Goal: Ask a question

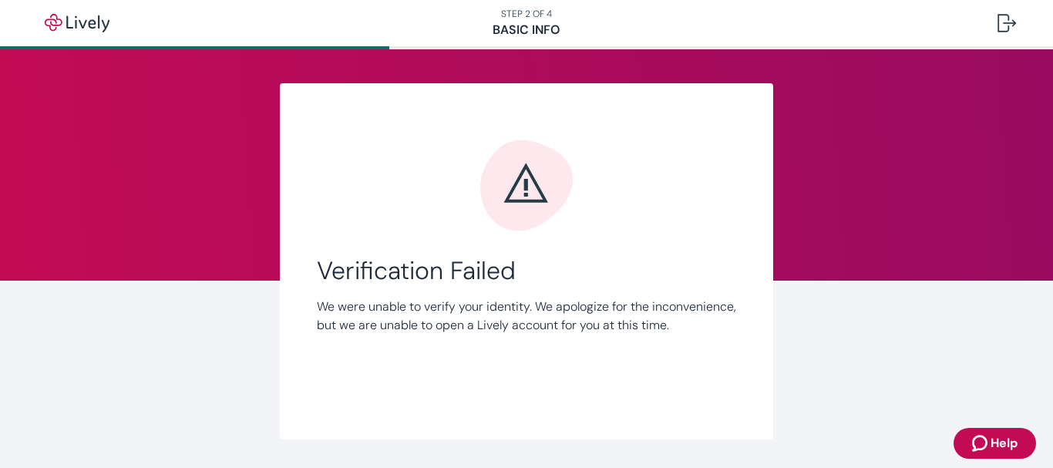
click at [998, 436] on span "Help" at bounding box center [1004, 443] width 27 height 19
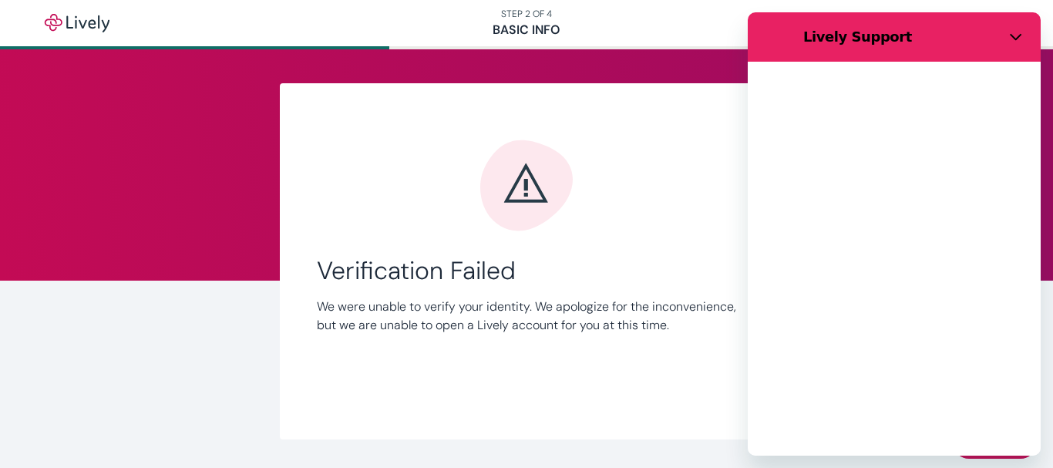
click at [843, 35] on h2 "Lively Support" at bounding box center [901, 37] width 197 height 19
click at [890, 139] on div "Loading conversation" at bounding box center [894, 259] width 293 height 394
click at [860, 33] on div at bounding box center [873, 37] width 134 height 19
click at [486, 325] on p "We were unable to verify your identity. We apologize for the inconvenience, but…" at bounding box center [526, 316] width 419 height 37
click at [508, 293] on div "Verification Failed We were unable to verify your identity. We apologize for th…" at bounding box center [526, 295] width 419 height 79
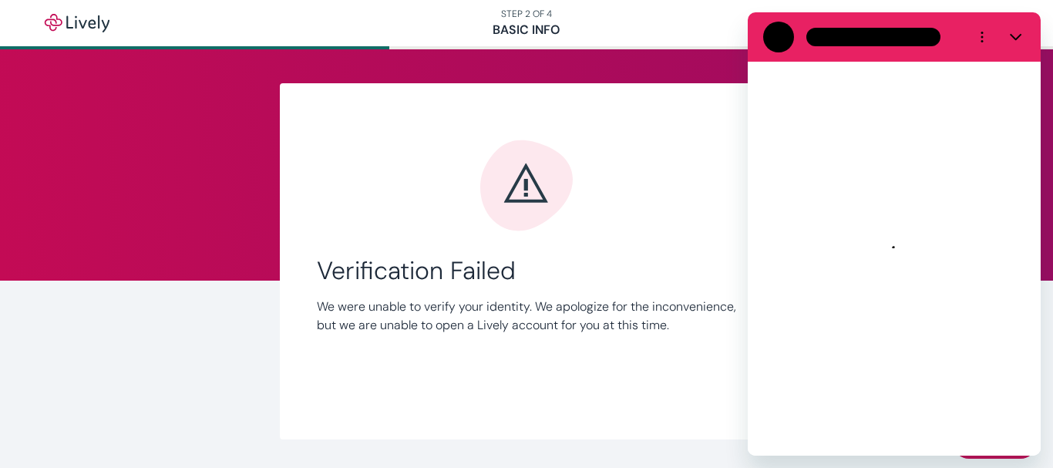
click at [540, 25] on nav "STEP 2 OF 4 Basic Info" at bounding box center [526, 23] width 1053 height 46
click at [1014, 38] on icon "Close" at bounding box center [1016, 37] width 12 height 7
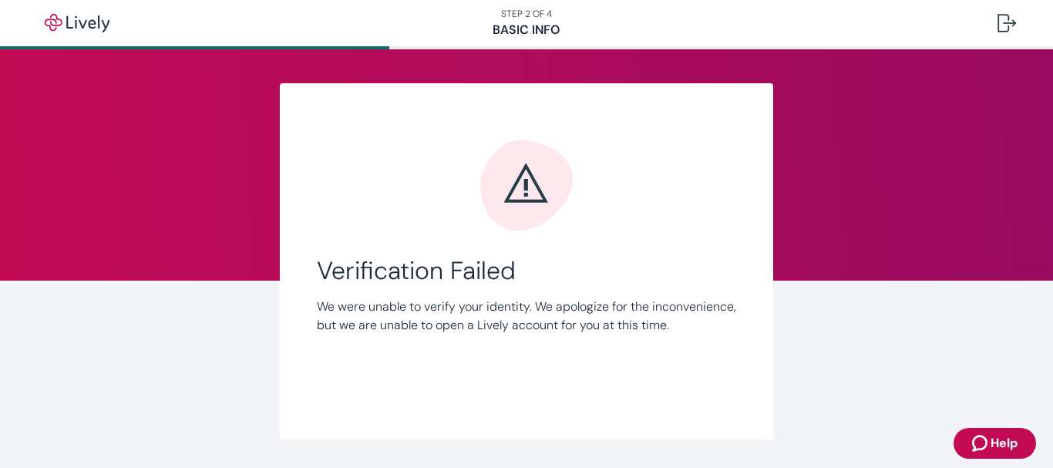
click at [1004, 440] on span "Help" at bounding box center [1004, 443] width 27 height 19
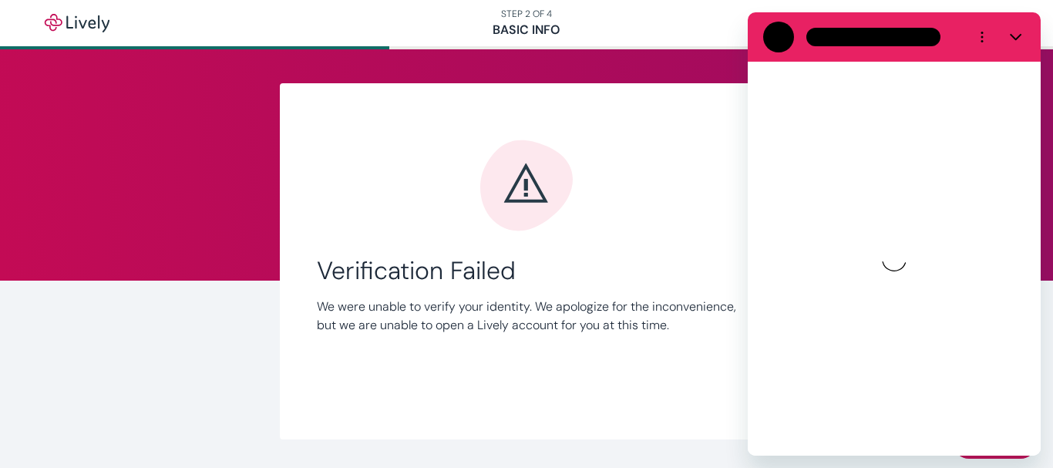
click at [583, 124] on div "Link Account Verification Failed We were unable to verify your identity. We apo…" at bounding box center [526, 261] width 493 height 356
click at [490, 299] on p "We were unable to verify your identity. We apologize for the inconvenience, but…" at bounding box center [526, 316] width 419 height 37
click at [987, 38] on icon "Options menu" at bounding box center [982, 37] width 12 height 12
click at [508, 232] on div "Verification Failed We were unable to verify your identity. We apologize for th…" at bounding box center [526, 271] width 419 height 264
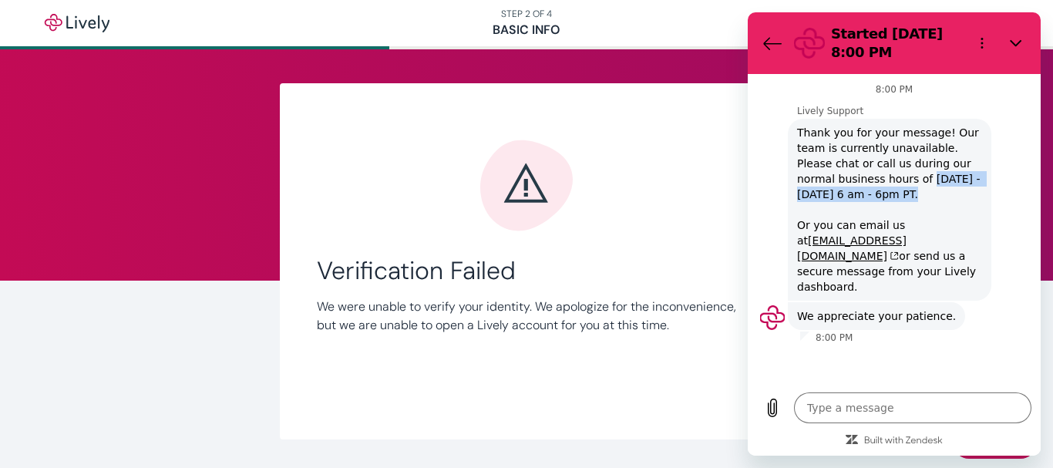
drag, startPoint x: 885, startPoint y: 177, endPoint x: 890, endPoint y: 189, distance: 12.5
click at [890, 189] on span "Thank you for your message! Our team is currently unavailable. Please chat or c…" at bounding box center [889, 210] width 185 height 170
click at [875, 220] on span "Thank you for your message! Our team is currently unavailable. Please chat or c…" at bounding box center [889, 210] width 185 height 170
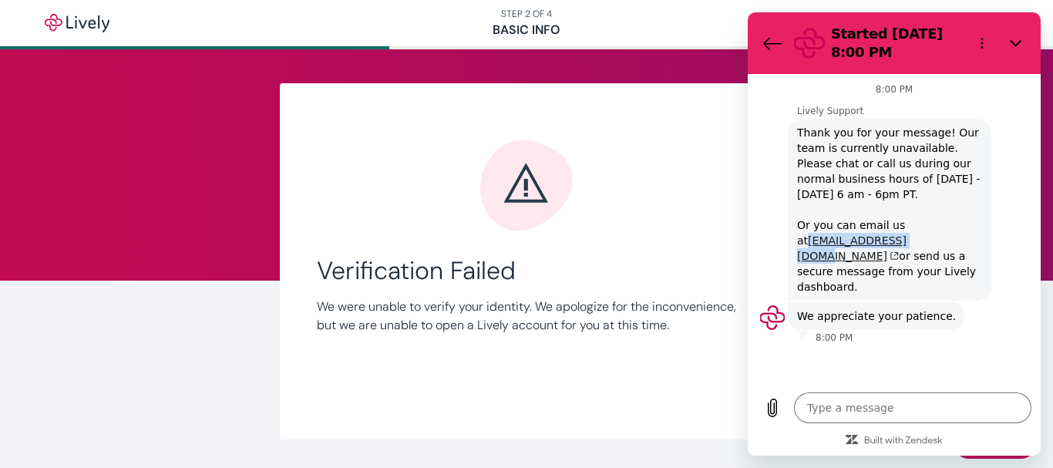
drag, startPoint x: 793, startPoint y: 242, endPoint x: 905, endPoint y: 241, distance: 111.8
click at [905, 241] on div "Lively Support says: Thank you for your message! Our team is currently unavaila…" at bounding box center [890, 210] width 204 height 182
copy link "support@livelyme.com"
type textarea "x"
click at [584, 192] on div at bounding box center [526, 185] width 419 height 93
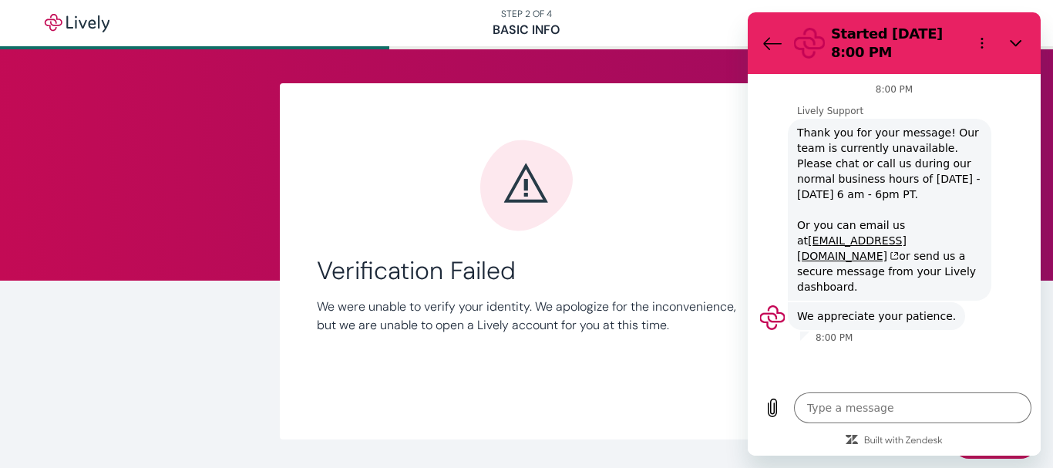
click at [902, 149] on span "Thank you for your message! Our team is currently unavailable. Please chat or c…" at bounding box center [889, 210] width 185 height 170
drag, startPoint x: 799, startPoint y: 227, endPoint x: 887, endPoint y: 274, distance: 99.3
click at [887, 274] on span "Thank you for your message! Our team is currently unavailable. Please chat or c…" at bounding box center [889, 210] width 185 height 170
copy span "Or you can email us at support@livelyme.com or send us a secure message from yo…"
click at [385, 227] on div at bounding box center [526, 185] width 419 height 93
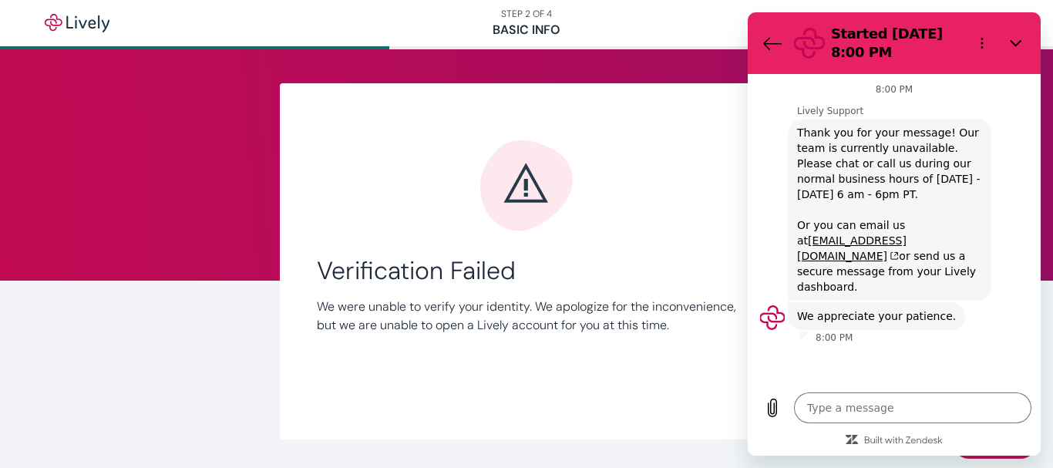
click at [944, 160] on span "Thank you for your message! Our team is currently unavailable. Please chat or c…" at bounding box center [889, 210] width 185 height 170
click at [773, 45] on icon "Back to the conversation list" at bounding box center [772, 43] width 19 height 19
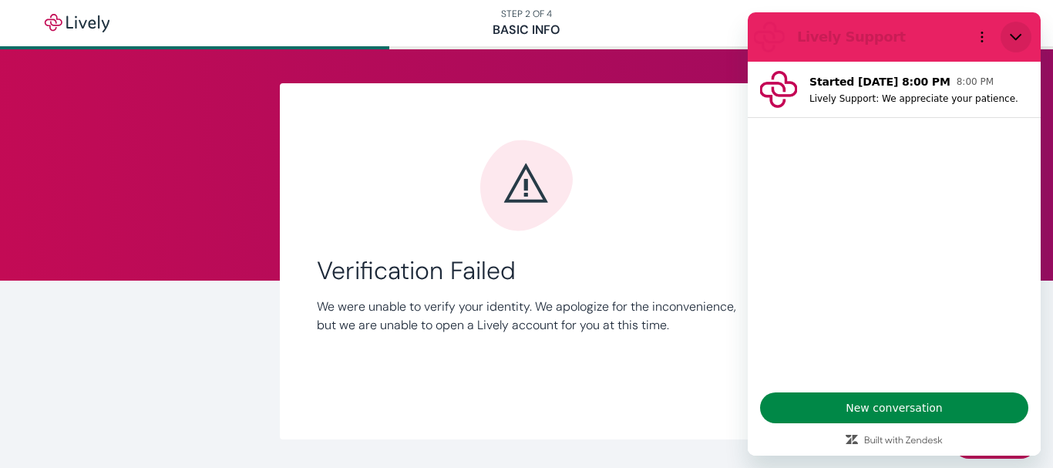
click at [1018, 32] on icon "Close" at bounding box center [1016, 37] width 12 height 12
